Goal: Task Accomplishment & Management: Use online tool/utility

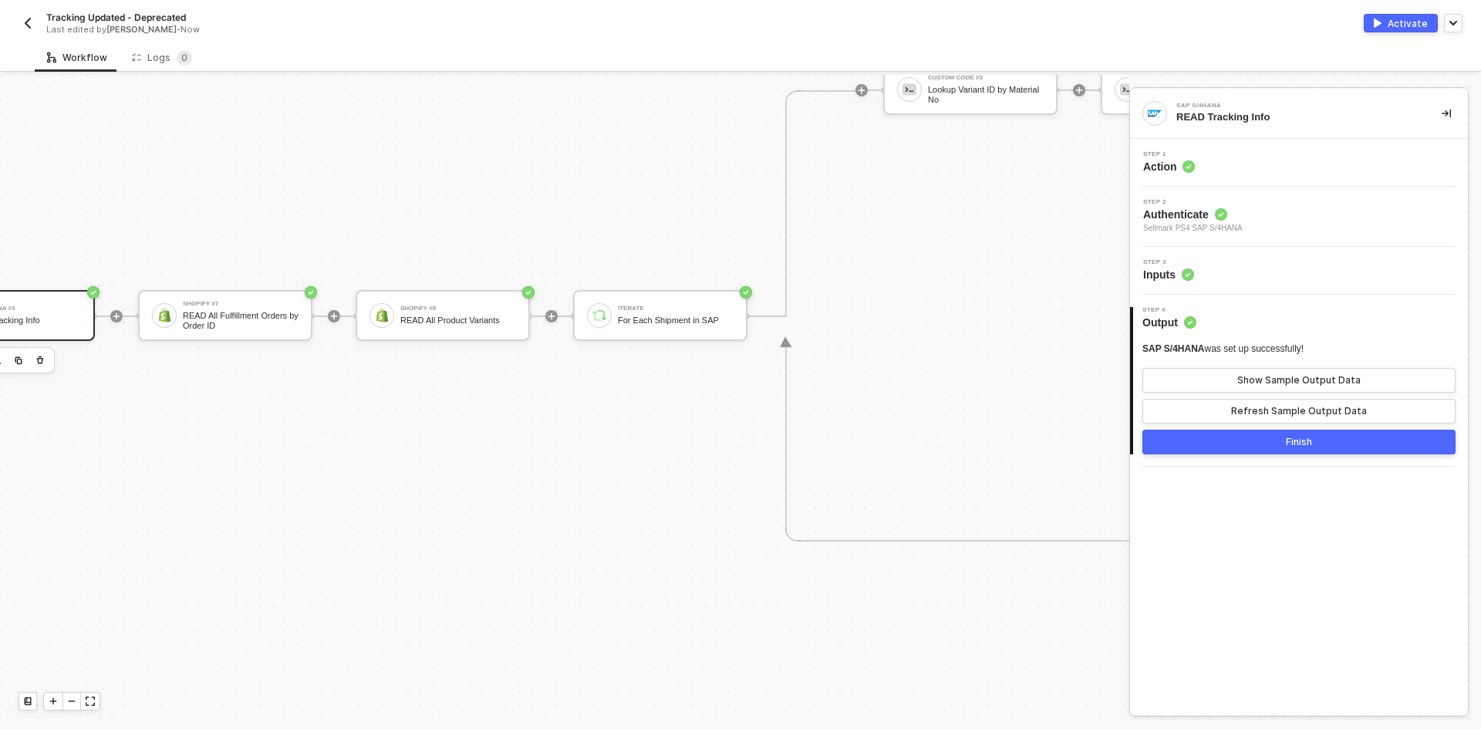
scroll to position [645, 838]
click at [92, 704] on icon "icon-expand" at bounding box center [90, 700] width 9 height 9
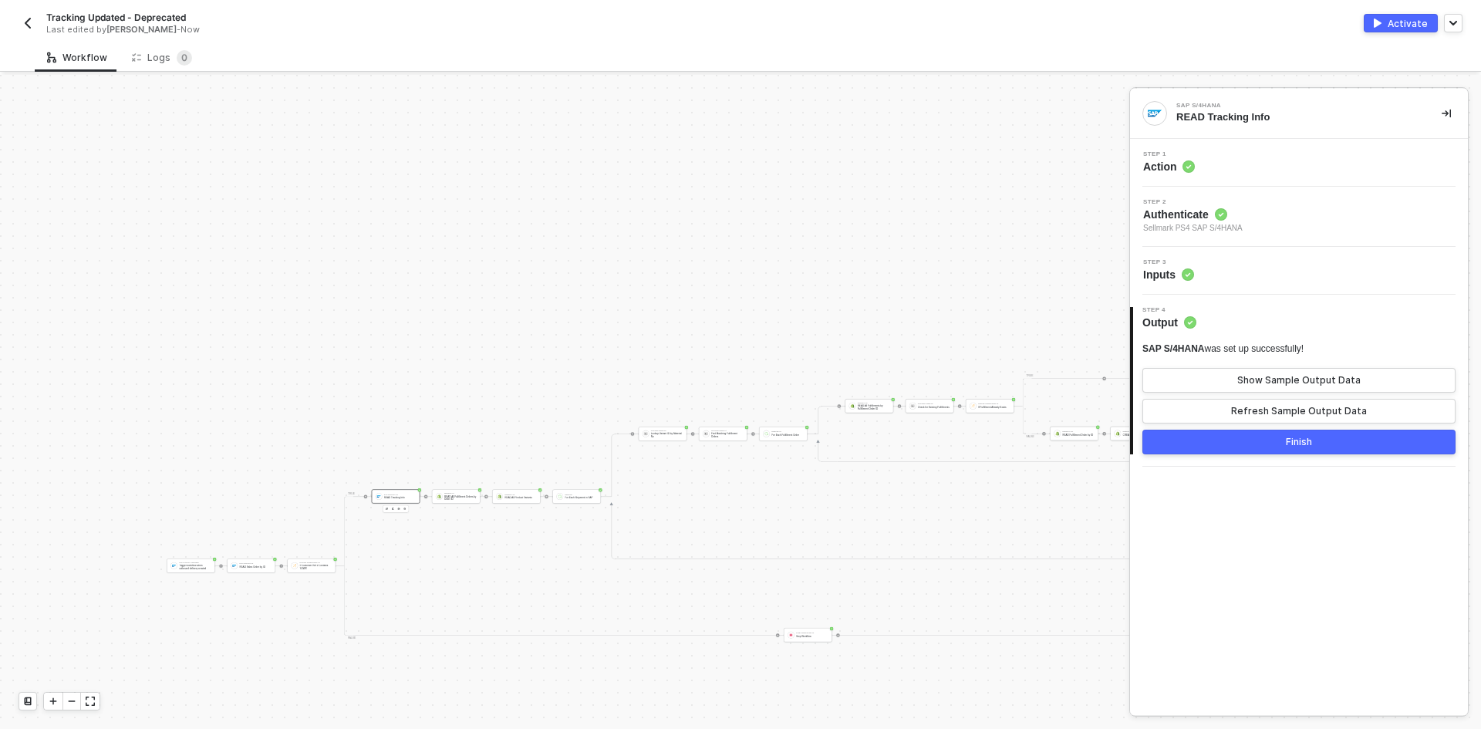
scroll to position [645, 578]
click at [192, 571] on div "SAP S/4HANA Trigger Trigger workflow when outbound delivery created" at bounding box center [191, 565] width 49 height 14
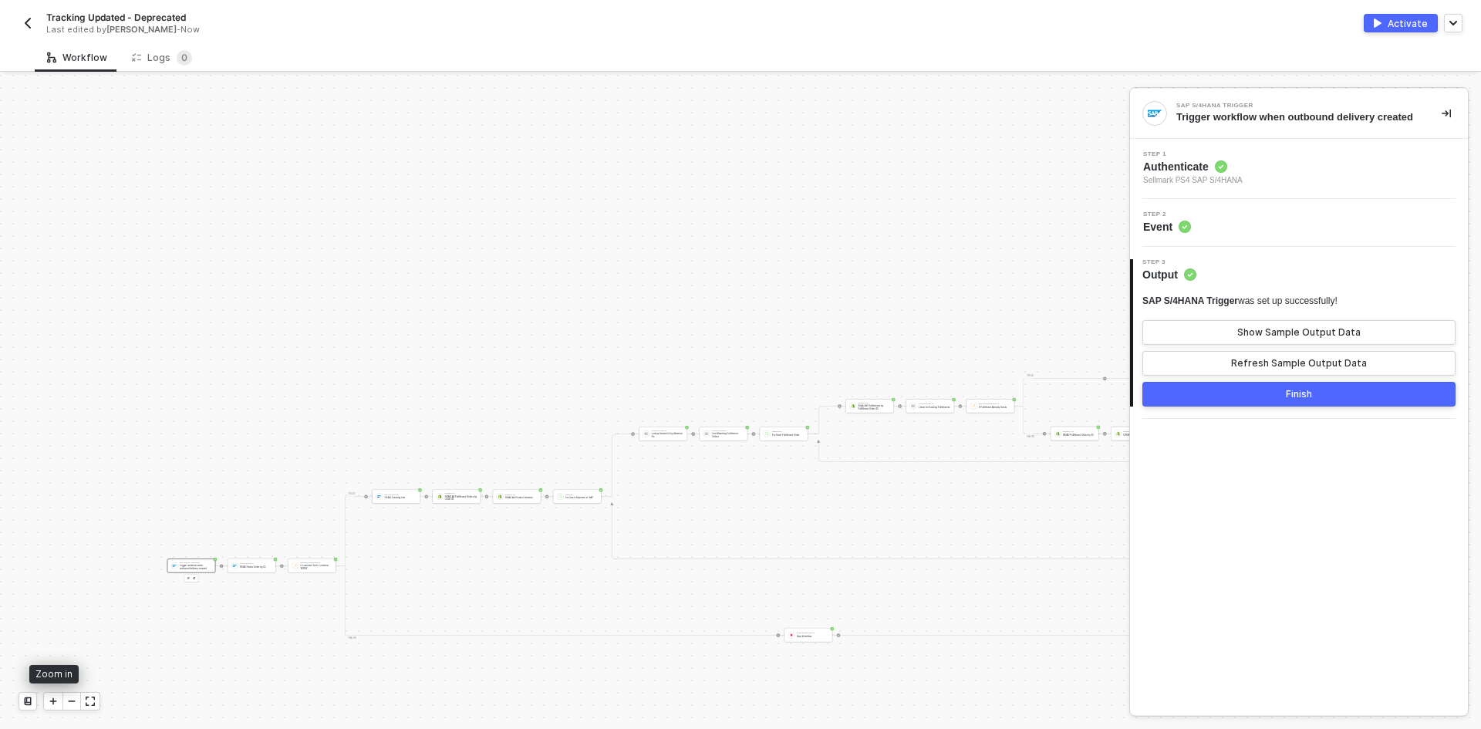
click at [49, 706] on div at bounding box center [53, 701] width 19 height 17
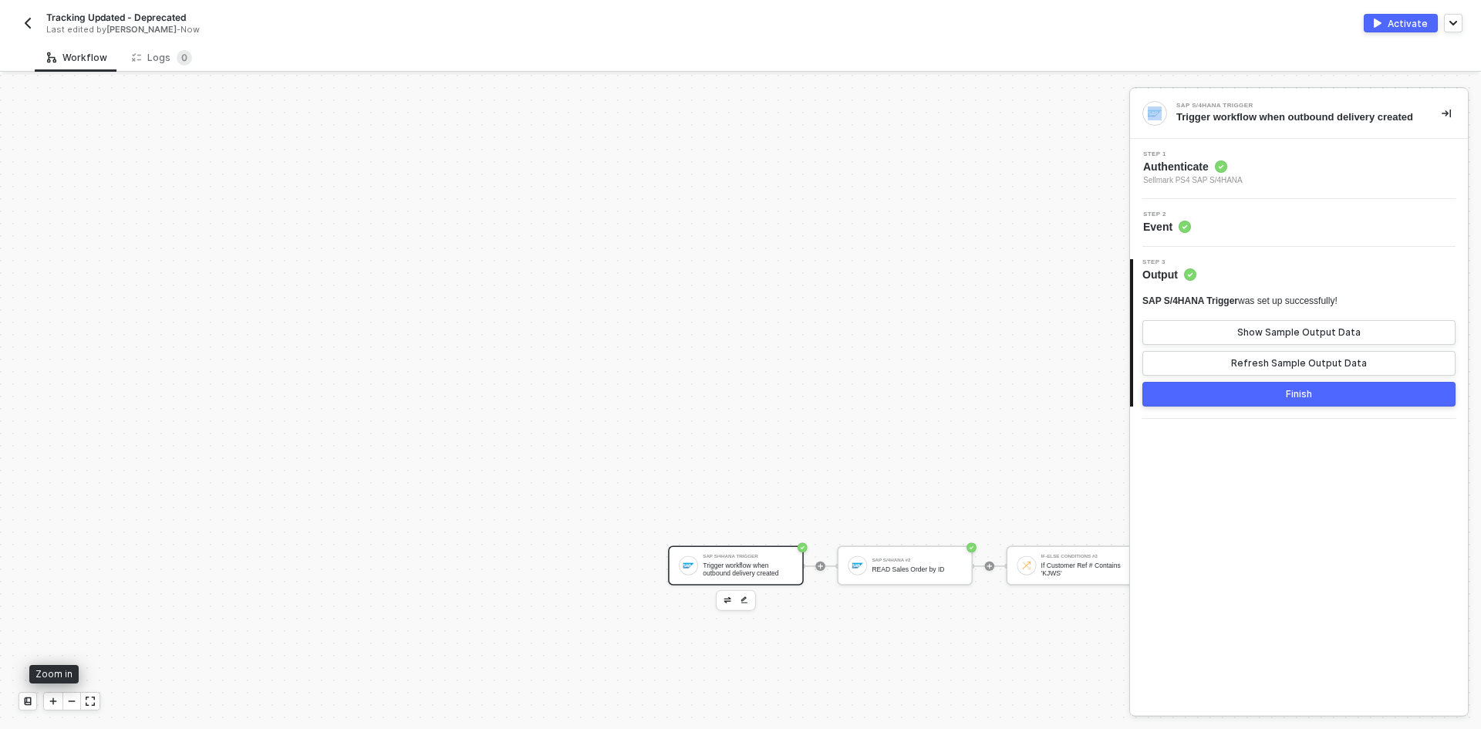
click at [49, 706] on div at bounding box center [53, 701] width 19 height 17
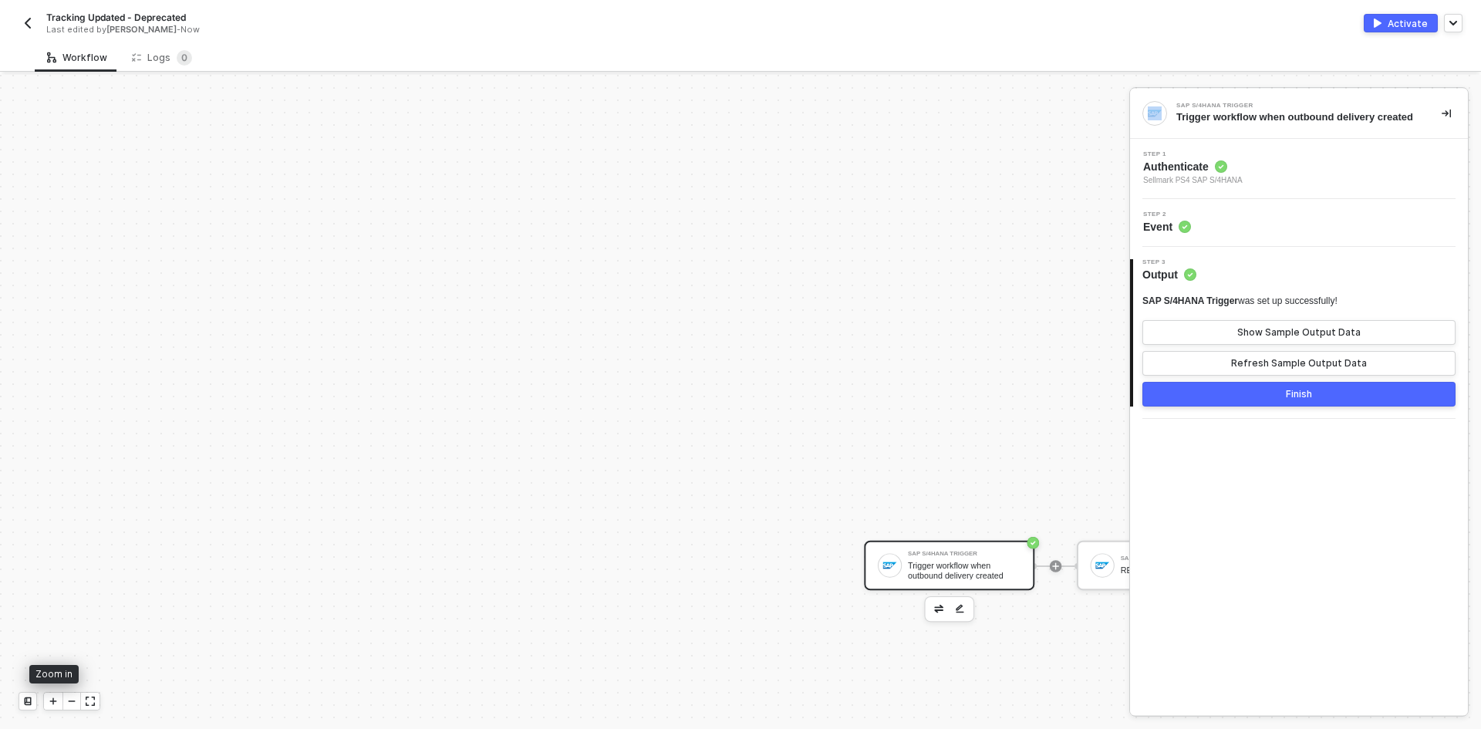
click at [49, 706] on div at bounding box center [53, 701] width 19 height 17
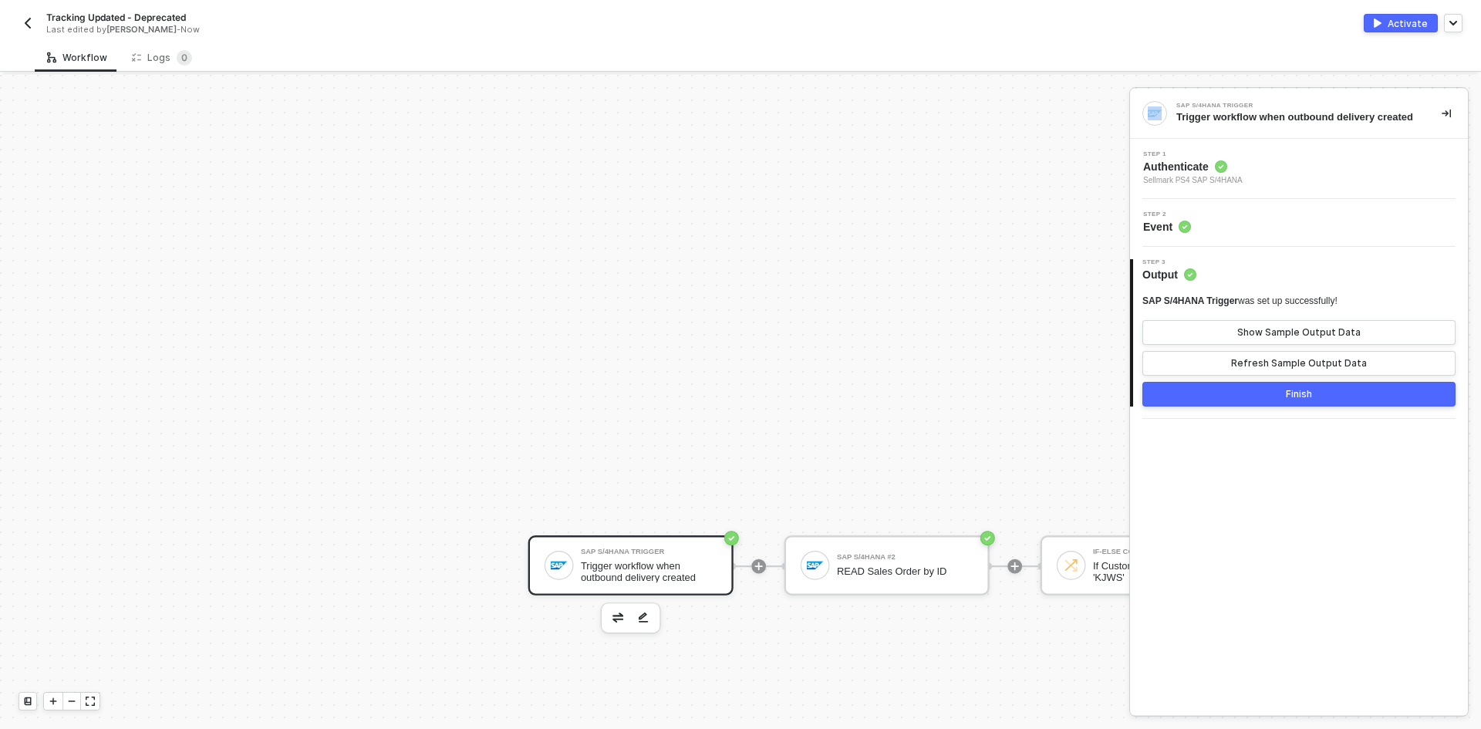
scroll to position [645, 1273]
click at [1286, 220] on div "Step 2 Event" at bounding box center [1301, 222] width 334 height 23
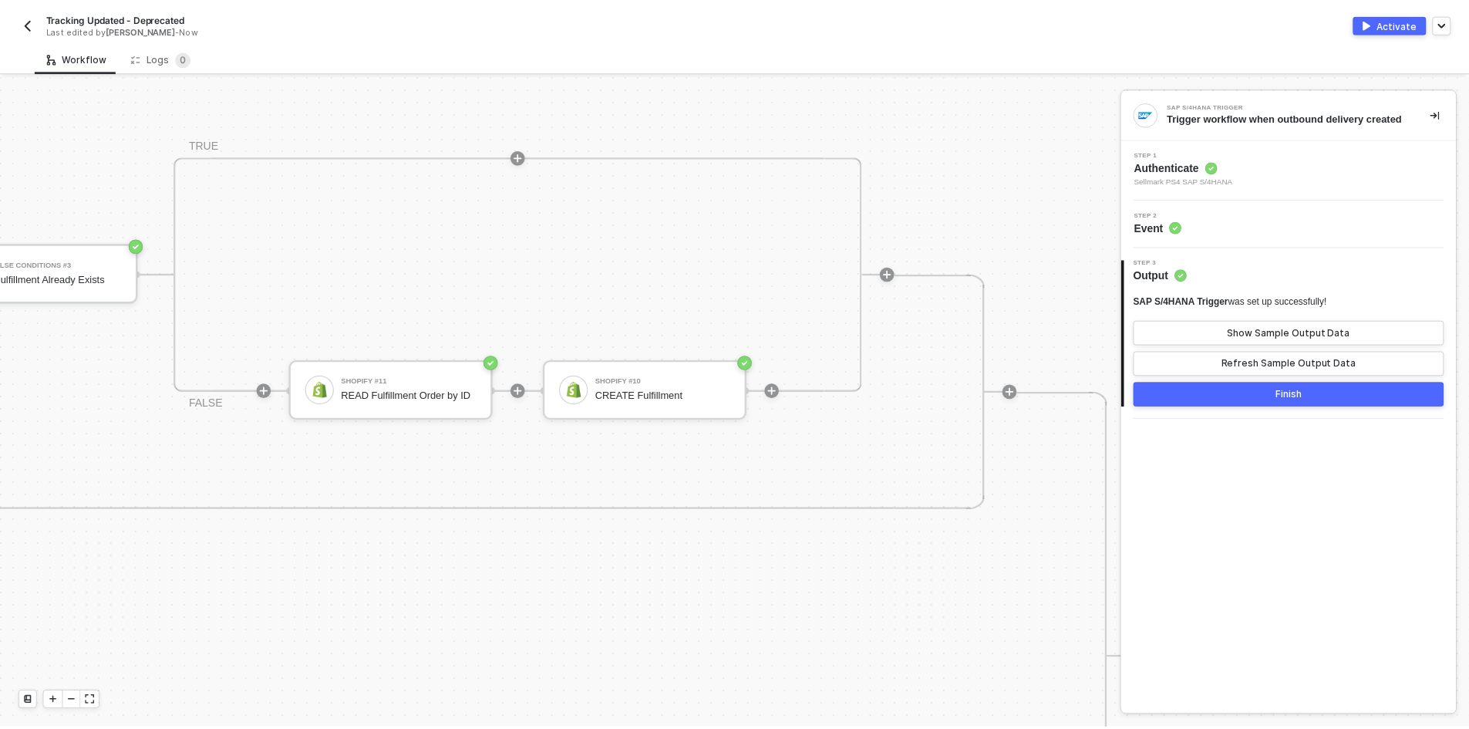
scroll to position [259, 5260]
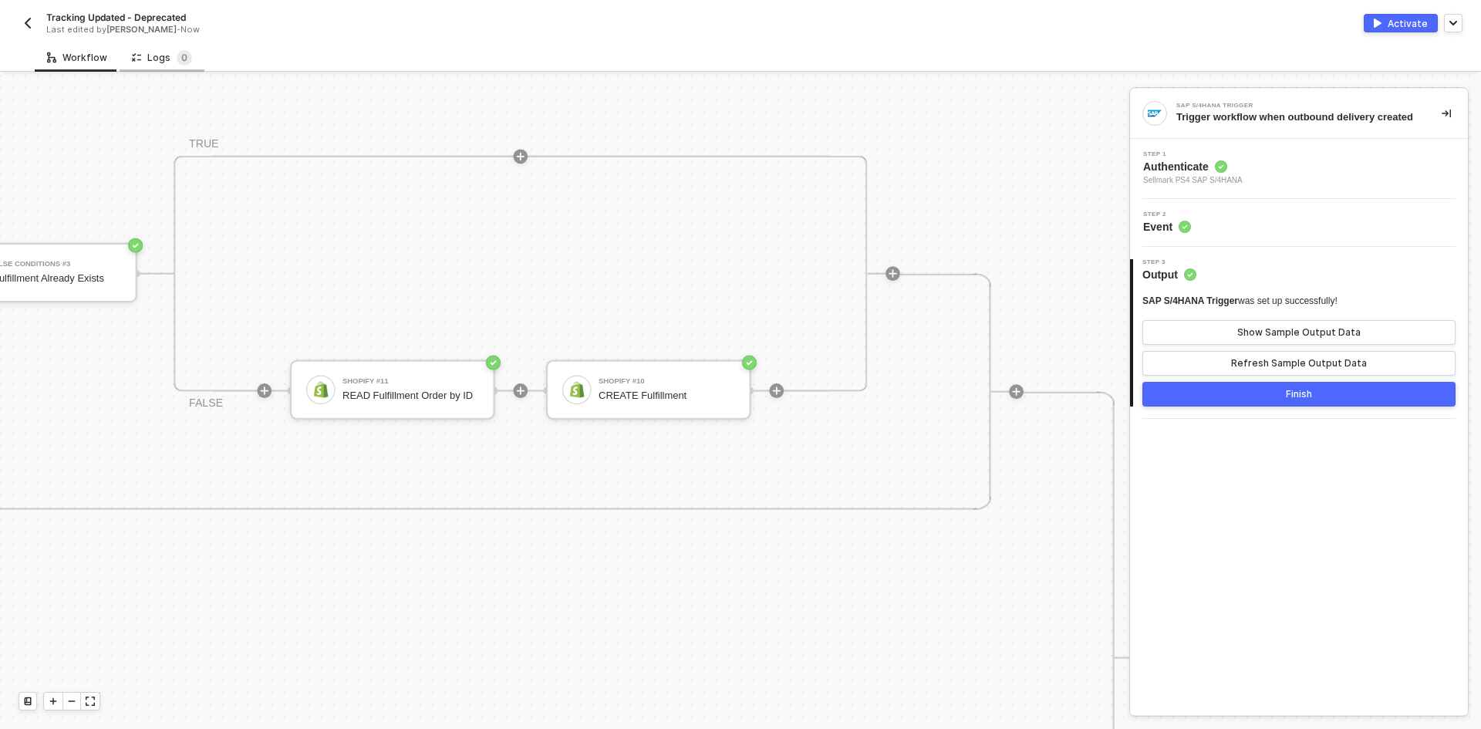
click at [150, 62] on div "Logs 0" at bounding box center [162, 57] width 60 height 15
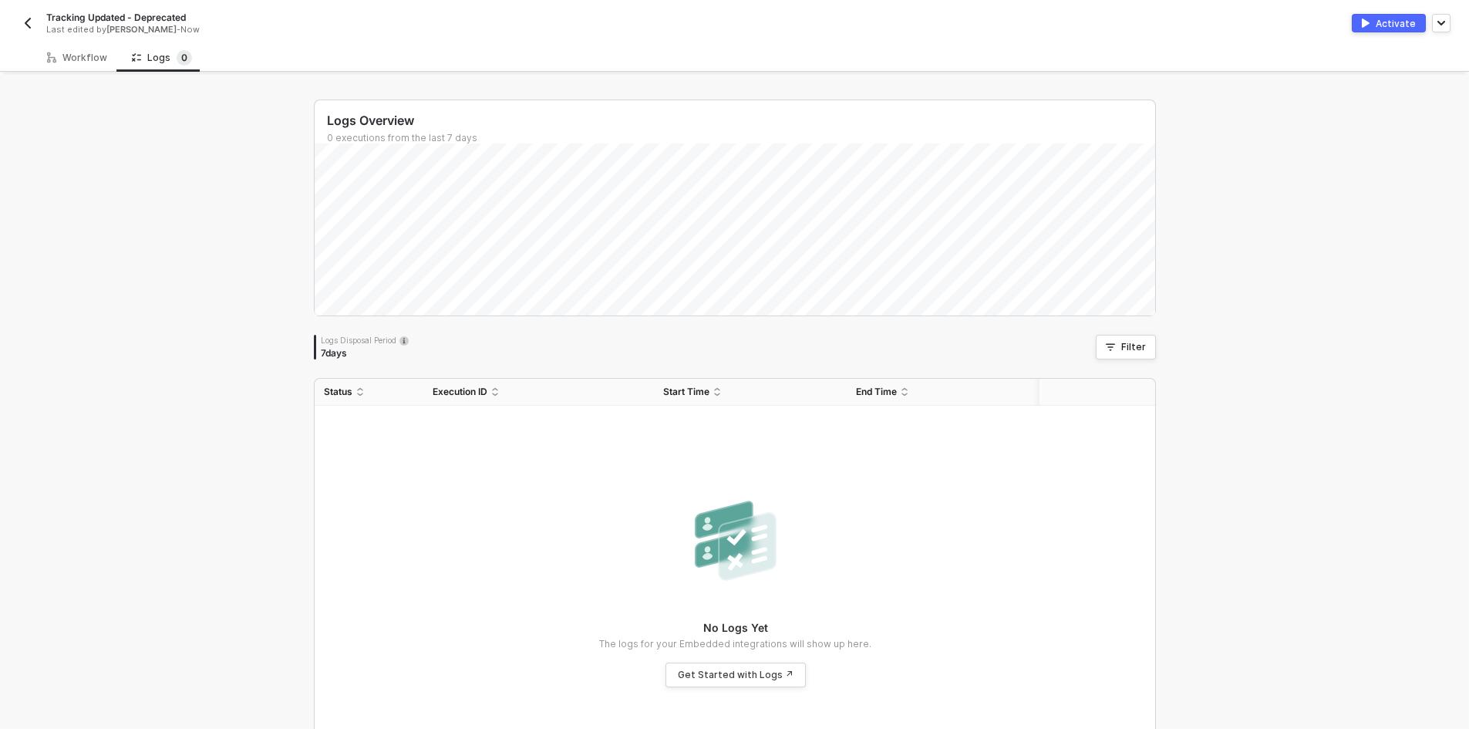
click at [25, 18] on img "button" at bounding box center [28, 23] width 12 height 12
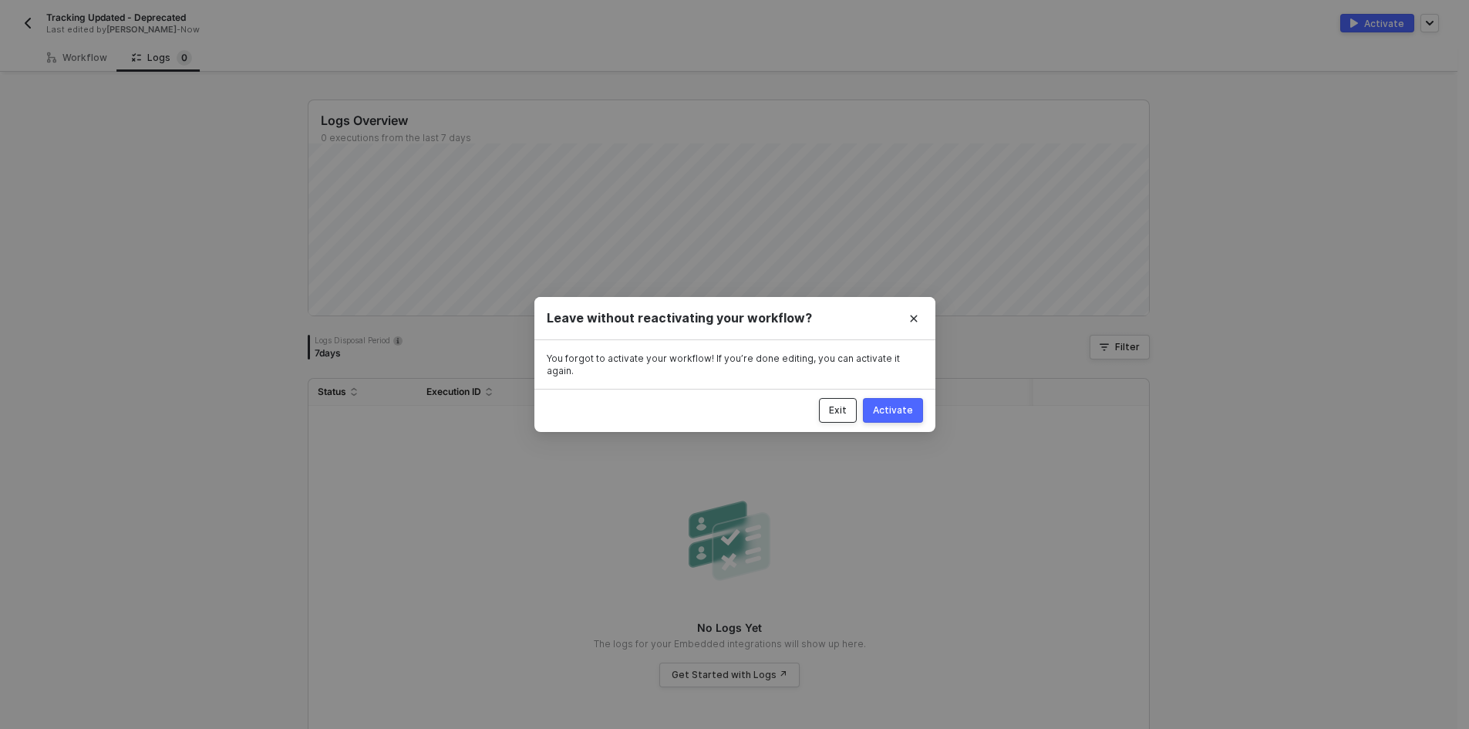
click at [824, 400] on button "Exit" at bounding box center [838, 410] width 38 height 25
